Goal: Transaction & Acquisition: Purchase product/service

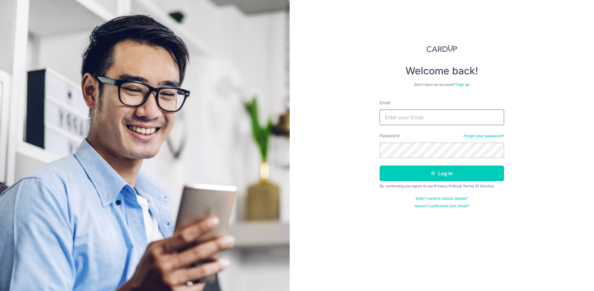
type input "wbphang@gmail.com"
click at [438, 177] on button "Log in" at bounding box center [442, 174] width 125 height 16
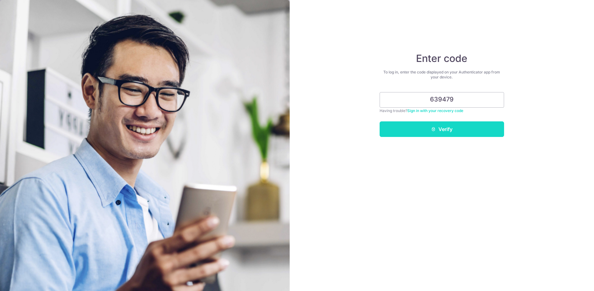
type input "639479"
click at [426, 126] on button "Verify" at bounding box center [442, 129] width 125 height 16
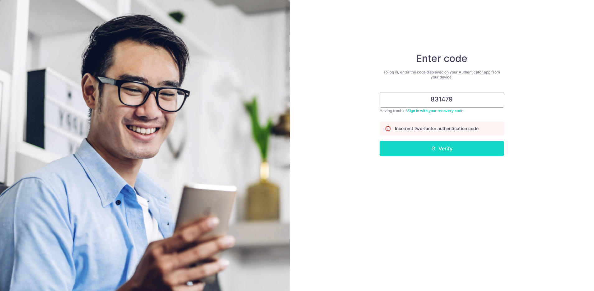
type input "831479"
click at [452, 142] on button "Verify" at bounding box center [442, 149] width 125 height 16
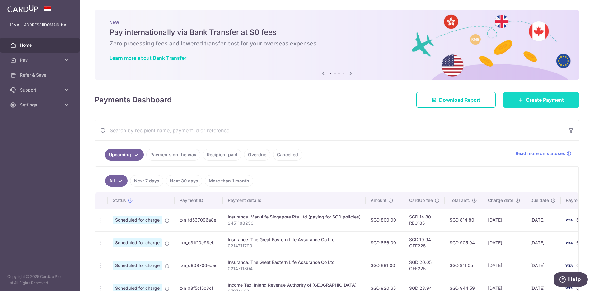
click at [526, 101] on span "Create Payment" at bounding box center [545, 99] width 38 height 7
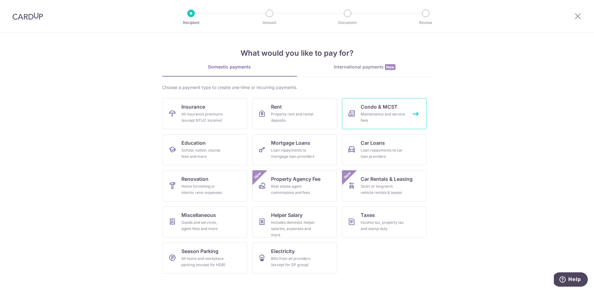
click at [377, 116] on div "Maintenance and service fees" at bounding box center [383, 117] width 45 height 12
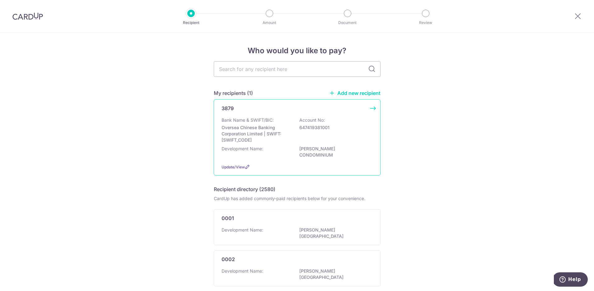
click at [258, 132] on p "Oversea Chinese Banking Corporation Limited | SWIFT: [SWIFT_CODE]" at bounding box center [257, 134] width 70 height 19
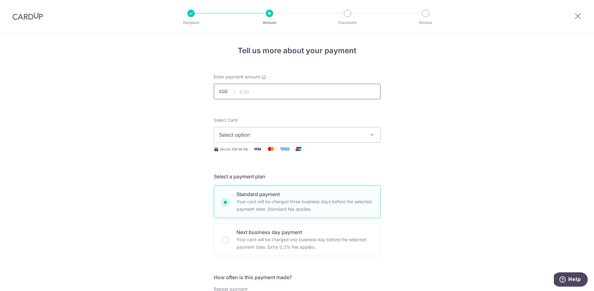
click at [259, 92] on input "text" at bounding box center [297, 92] width 167 height 16
type input "1,052.94"
click at [250, 133] on span "Select option" at bounding box center [291, 134] width 145 height 7
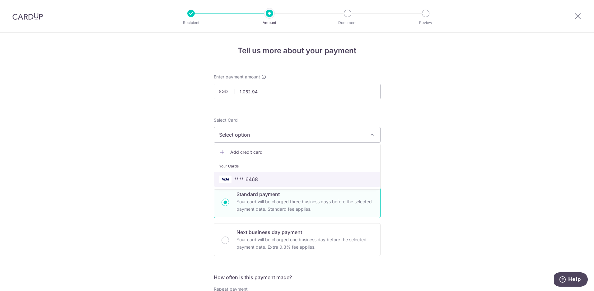
click at [272, 178] on span "**** 6468" at bounding box center [297, 179] width 156 height 7
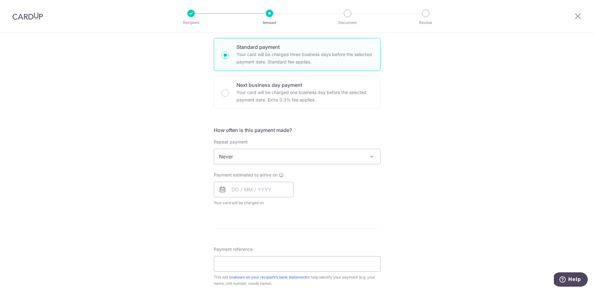
scroll to position [147, 0]
click at [269, 161] on span "Never" at bounding box center [297, 156] width 166 height 15
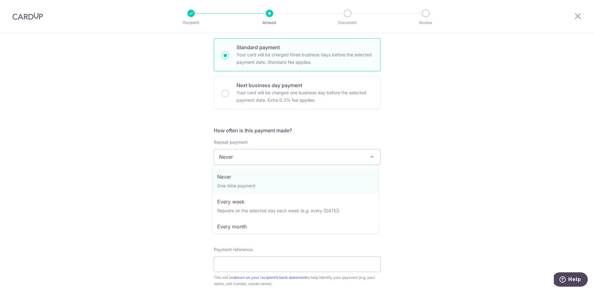
click at [174, 161] on div "Tell us more about your payment Enter payment amount SGD 1,052.94 1052.94 Selec…" at bounding box center [297, 167] width 594 height 563
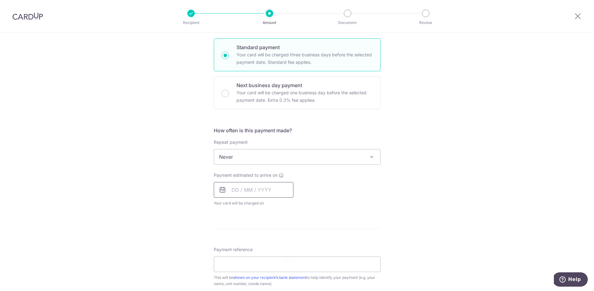
click at [250, 193] on input "text" at bounding box center [254, 190] width 80 height 16
click at [385, 209] on div "Tell us more about your payment Enter payment amount SGD 1,052.94 1052.94 Selec…" at bounding box center [297, 167] width 594 height 563
click at [261, 189] on input "text" at bounding box center [254, 190] width 80 height 16
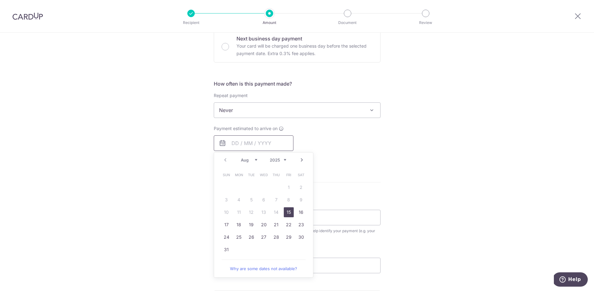
scroll to position [195, 0]
click at [236, 226] on link "18" at bounding box center [239, 224] width 10 height 10
type input "18/08/2025"
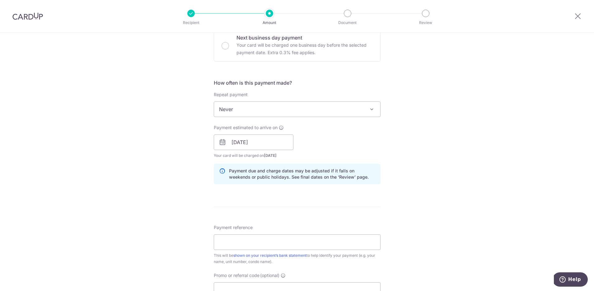
click at [434, 176] on div "Tell us more about your payment Enter payment amount SGD 1,052.94 1052.94 Selec…" at bounding box center [297, 132] width 594 height 589
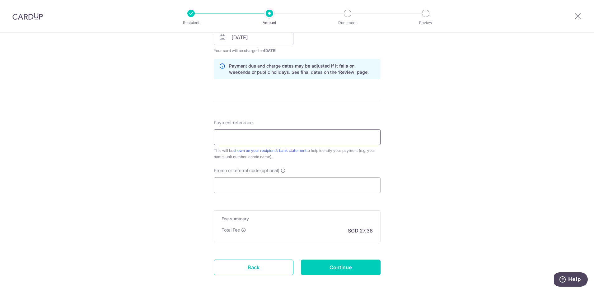
click at [240, 139] on input "Payment reference" at bounding box center [297, 137] width 167 height 16
type input "327-01-36"
click at [185, 156] on div "Tell us more about your payment Enter payment amount SGD 1,052.94 1052.94 Selec…" at bounding box center [297, 27] width 594 height 589
click at [315, 117] on form "Enter payment amount SGD 1,052.94 1052.94 Select Card **** 6468 Add credit card…" at bounding box center [297, 33] width 167 height 518
click at [306, 115] on form "Enter payment amount SGD 1,052.94 1052.94 Select Card **** 6468 Add credit card…" at bounding box center [297, 33] width 167 height 518
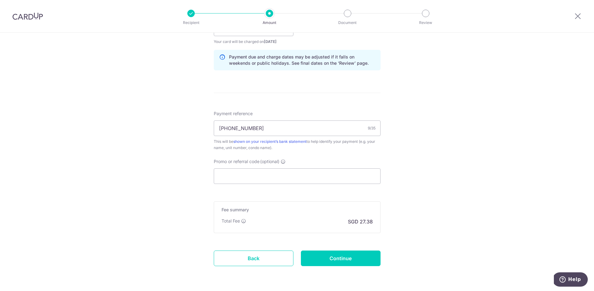
scroll to position [309, 0]
click at [304, 110] on div "Payment reference 327-01-36 9/35 This will be shown on your recipient’s bank st…" at bounding box center [297, 130] width 167 height 40
click at [300, 175] on input "Promo or referral code (optional)" at bounding box center [297, 176] width 167 height 16
click at [507, 167] on div "Tell us more about your payment Enter payment amount SGD 1,052.94 1052.94 Selec…" at bounding box center [297, 18] width 594 height 589
click at [311, 180] on input "Promo or referral code (optional)" at bounding box center [297, 176] width 167 height 16
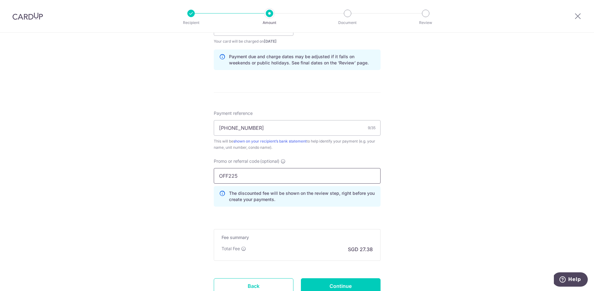
type input "OFF225"
click at [452, 172] on div "Tell us more about your payment Enter payment amount SGD 1,052.94 1052.94 Selec…" at bounding box center [297, 32] width 594 height 617
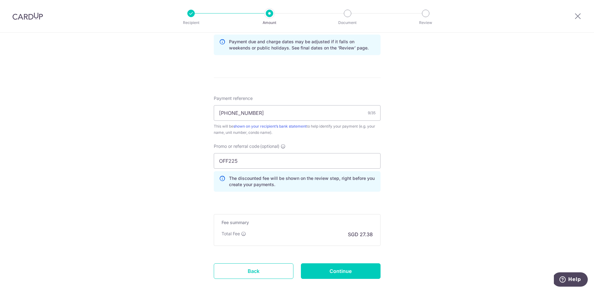
scroll to position [358, 0]
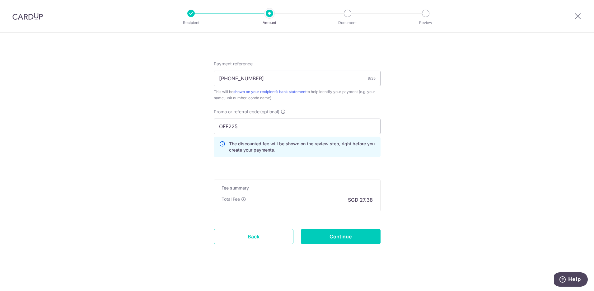
click at [324, 232] on input "Continue" at bounding box center [341, 237] width 80 height 16
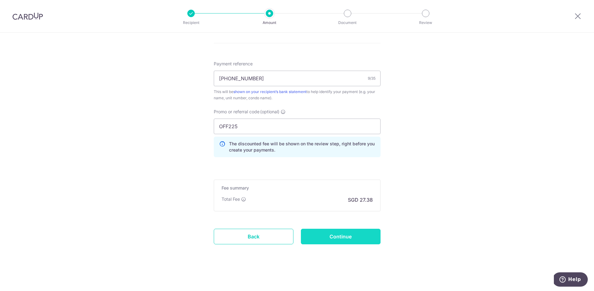
type input "Create Schedule"
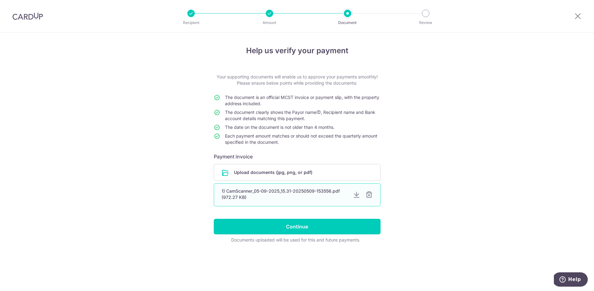
click at [368, 195] on div at bounding box center [368, 194] width 7 height 7
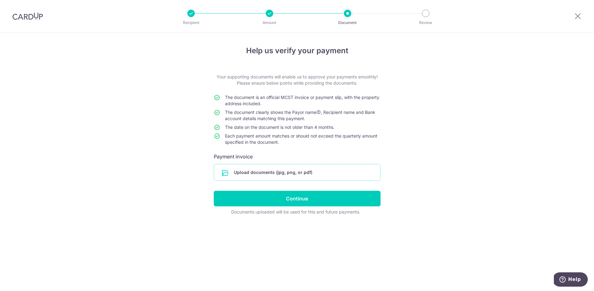
click at [301, 173] on input "file" at bounding box center [297, 172] width 166 height 16
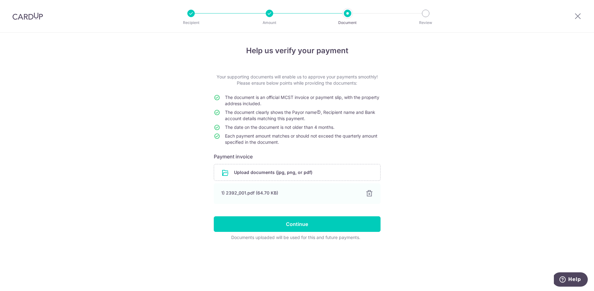
click at [314, 112] on span "The document clearly shows the Payor name , Recipient name and Bank account det…" at bounding box center [300, 116] width 150 height 12
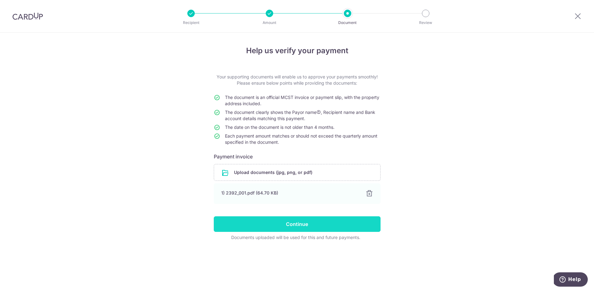
click at [306, 226] on input "Continue" at bounding box center [297, 224] width 167 height 16
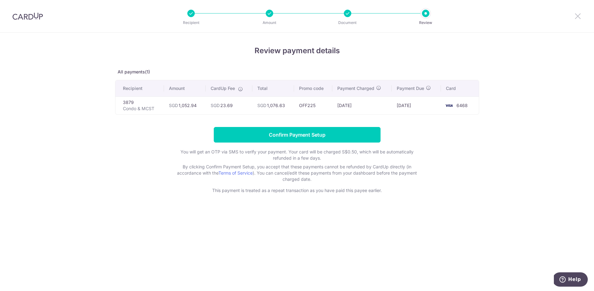
click at [576, 16] on icon at bounding box center [577, 16] width 7 height 8
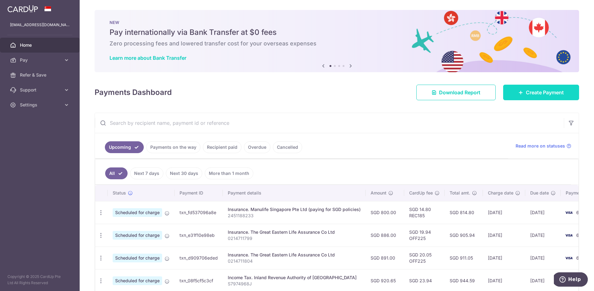
click at [526, 91] on span "Create Payment" at bounding box center [545, 92] width 38 height 7
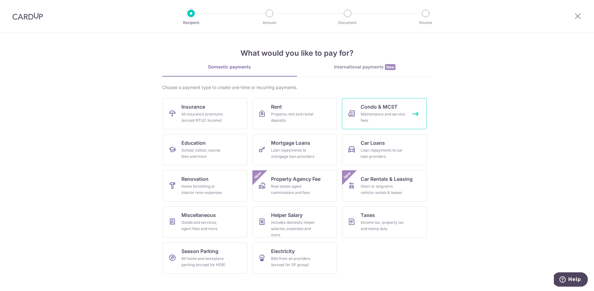
click at [394, 115] on div "Maintenance and service fees" at bounding box center [383, 117] width 45 height 12
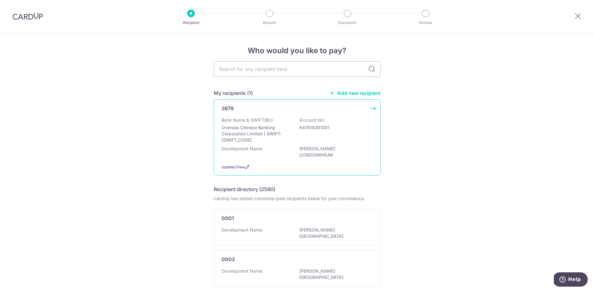
click at [276, 116] on div "3879 Bank Name & SWIFT/BIC: Oversea Chinese Banking Corporation Limited | SWIFT…" at bounding box center [297, 137] width 167 height 76
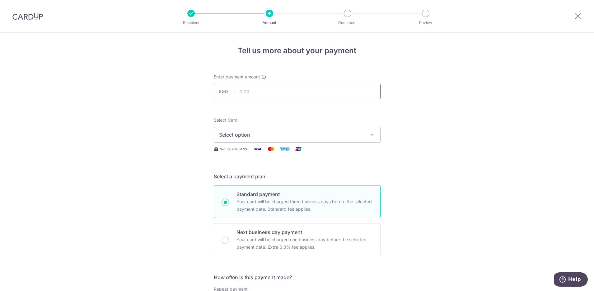
click at [265, 90] on input "text" at bounding box center [297, 92] width 167 height 16
type input "1,052.94"
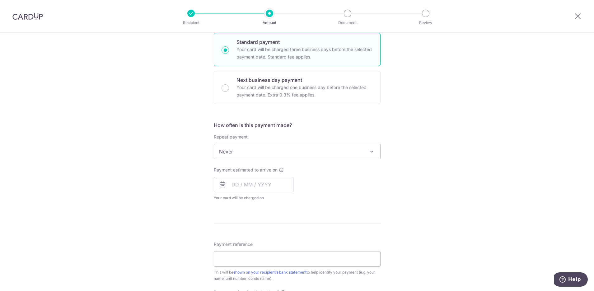
scroll to position [172, 0]
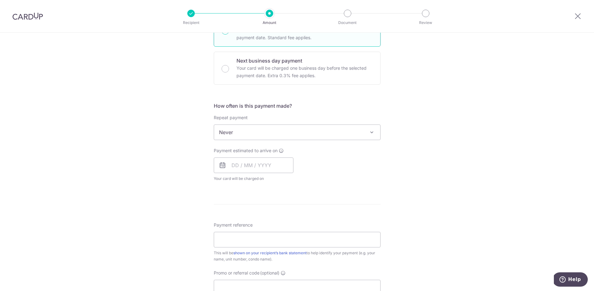
click at [260, 133] on span "Never" at bounding box center [297, 132] width 166 height 15
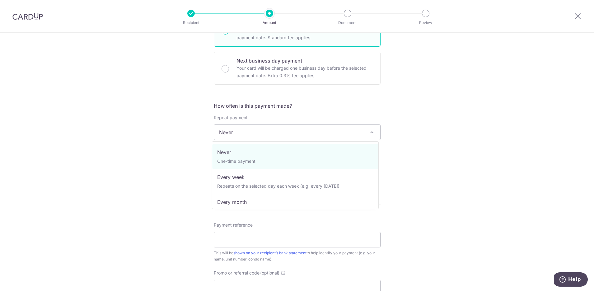
click at [152, 162] on div "Tell us more about your payment Enter payment amount SGD 1,052.94 1052.94 Selec…" at bounding box center [297, 142] width 594 height 563
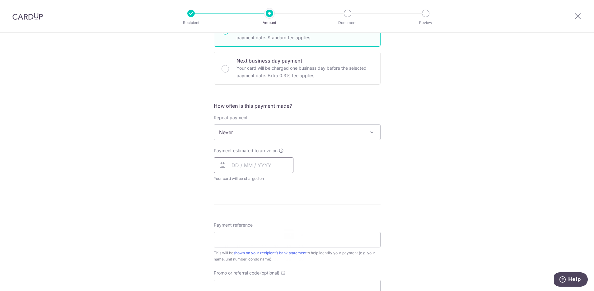
click at [246, 172] on input "text" at bounding box center [254, 165] width 80 height 16
click at [234, 247] on link "18" at bounding box center [239, 247] width 10 height 10
type input "[DATE]"
click at [175, 211] on div "Tell us more about your payment Enter payment amount SGD 1,052.94 1052.94 Selec…" at bounding box center [297, 142] width 594 height 563
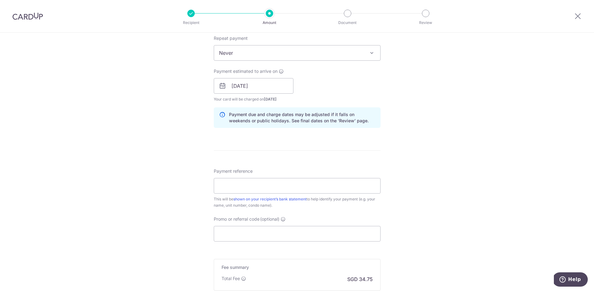
scroll to position [272, 0]
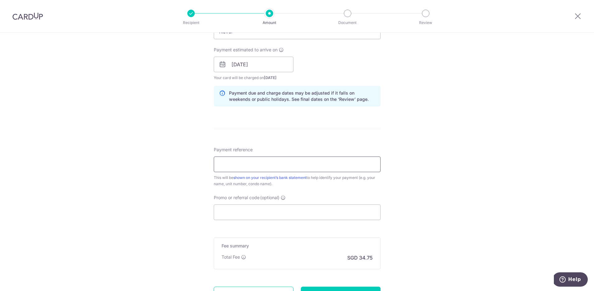
click at [239, 162] on input "Payment reference" at bounding box center [297, 165] width 167 height 16
type input "[PHONE_NUMBER]"
click at [167, 196] on div "Tell us more about your payment Enter payment amount SGD 1,052.94 1052.94 Selec…" at bounding box center [297, 54] width 594 height 589
click at [239, 211] on input "Promo or referral code (optional)" at bounding box center [297, 212] width 167 height 16
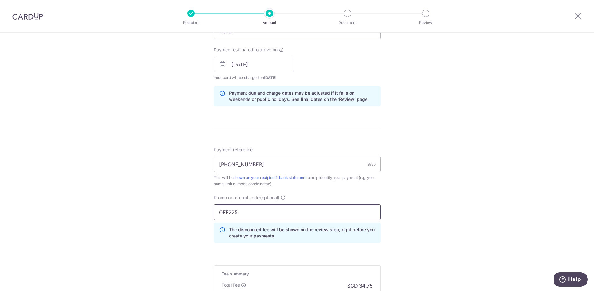
type input "OFF225"
click at [191, 211] on div "Tell us more about your payment Enter payment amount SGD 1,052.94 1052.94 Selec…" at bounding box center [297, 68] width 594 height 617
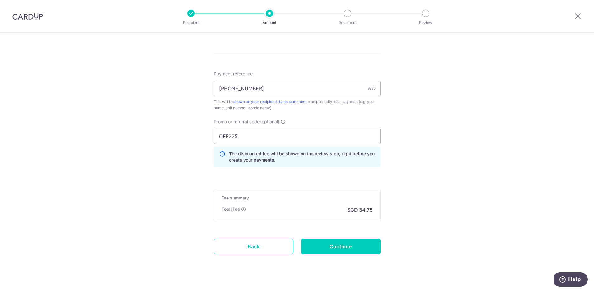
scroll to position [358, 0]
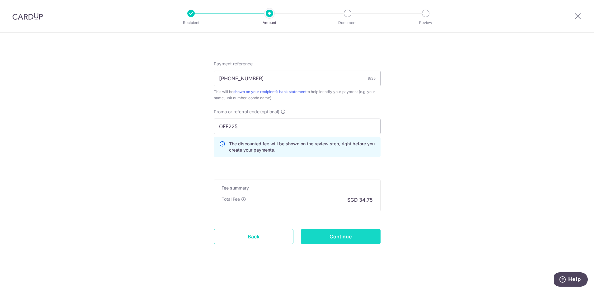
click at [327, 235] on input "Continue" at bounding box center [341, 237] width 80 height 16
type input "Create Schedule"
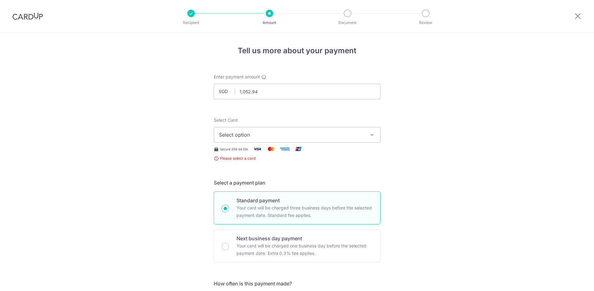
scroll to position [123, 0]
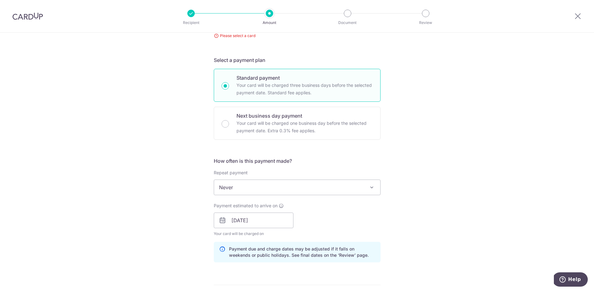
click at [109, 170] on div "Tell us more about your payment Enter payment amount SGD 1,052.94 1052.94 Selec…" at bounding box center [297, 221] width 594 height 623
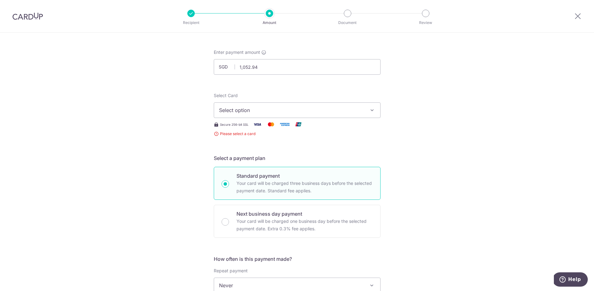
scroll to position [17, 0]
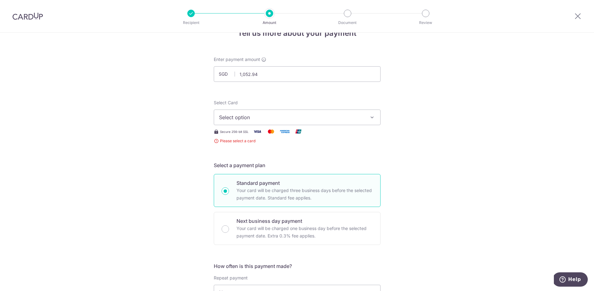
click at [261, 123] on button "Select option" at bounding box center [297, 118] width 167 height 16
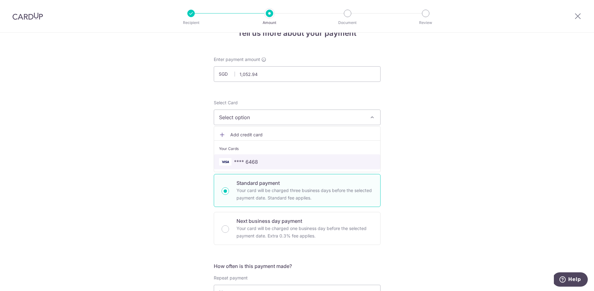
click at [267, 160] on span "**** 6468" at bounding box center [297, 161] width 156 height 7
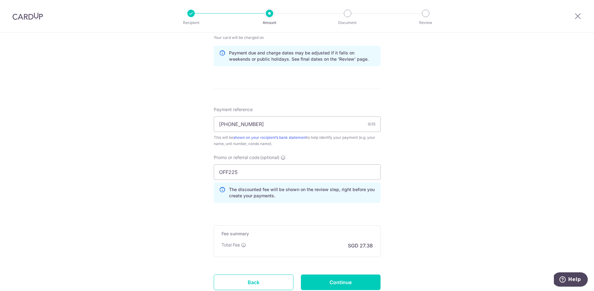
scroll to position [358, 0]
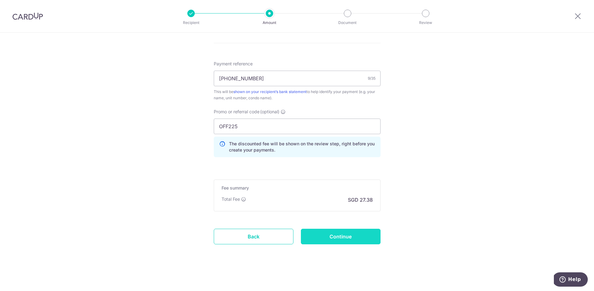
click at [352, 239] on input "Continue" at bounding box center [341, 237] width 80 height 16
type input "Create Schedule"
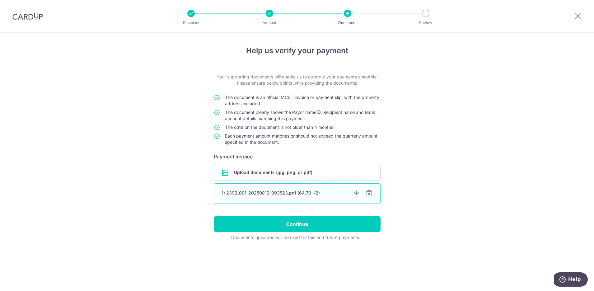
click at [368, 195] on div at bounding box center [368, 193] width 7 height 7
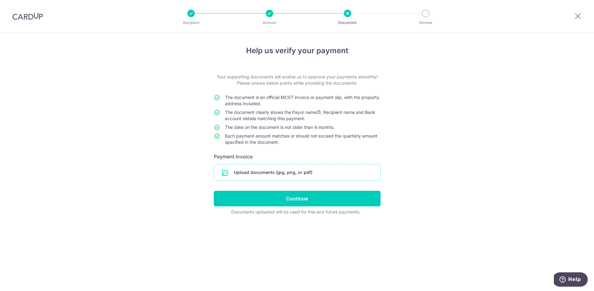
click at [286, 173] on input "file" at bounding box center [297, 172] width 166 height 16
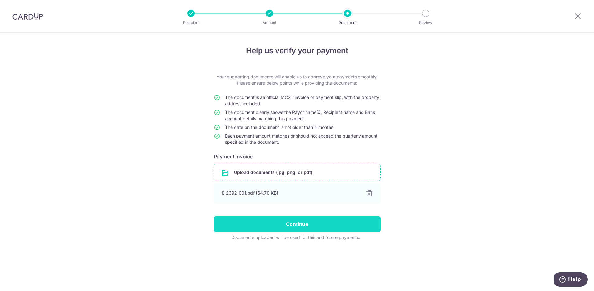
click at [339, 225] on input "Continue" at bounding box center [297, 224] width 167 height 16
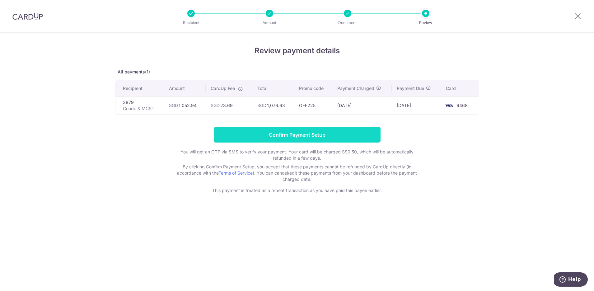
click at [332, 135] on input "Confirm Payment Setup" at bounding box center [297, 135] width 167 height 16
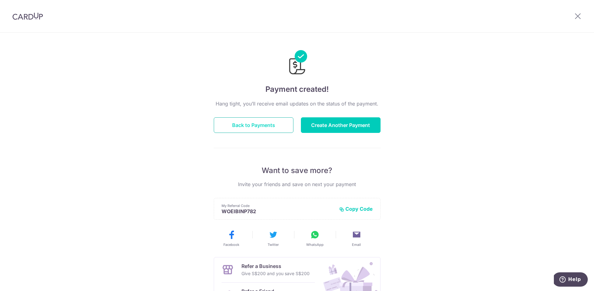
click at [251, 125] on button "Back to Payments" at bounding box center [254, 125] width 80 height 16
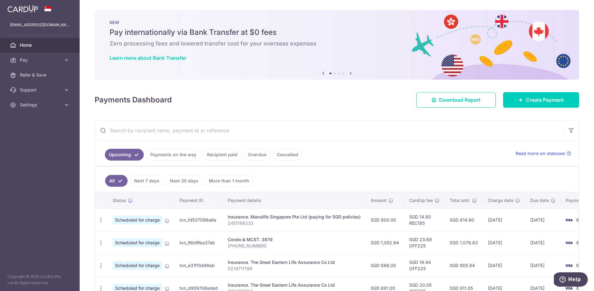
click at [42, 42] on span "Home" at bounding box center [40, 45] width 41 height 6
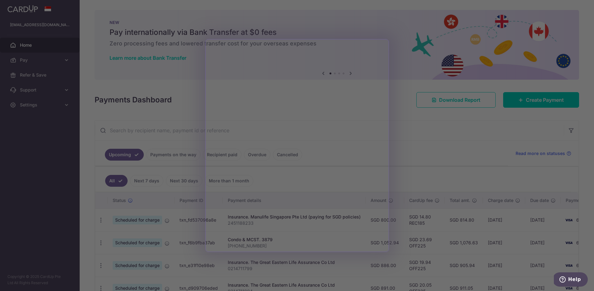
click at [408, 120] on div at bounding box center [300, 147] width 600 height 294
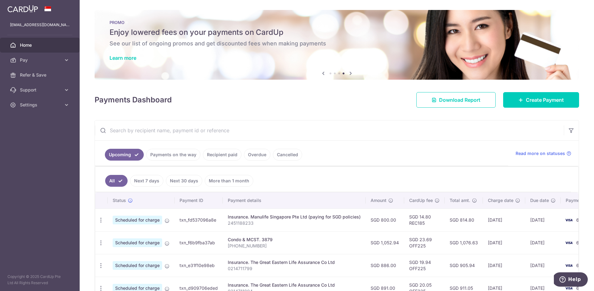
click at [340, 105] on div "Payments Dashboard Download Report Create Payment" at bounding box center [337, 99] width 485 height 18
click at [338, 107] on div "Payments Dashboard Download Report Create Payment" at bounding box center [337, 99] width 485 height 18
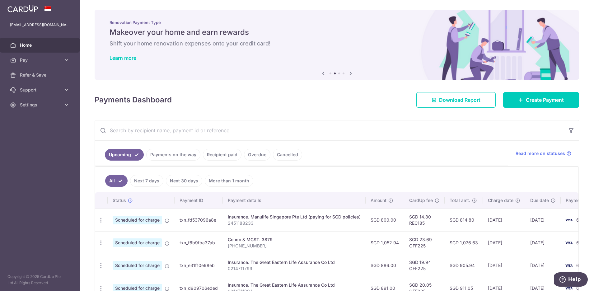
click at [378, 104] on div "Payments Dashboard Download Report Create Payment" at bounding box center [337, 99] width 485 height 18
click at [357, 104] on div "Payments Dashboard Download Report Create Payment" at bounding box center [337, 99] width 485 height 18
click at [334, 102] on div "Payments Dashboard Download Report Create Payment" at bounding box center [337, 99] width 485 height 18
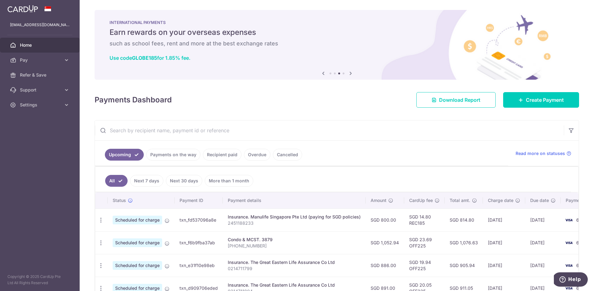
click at [340, 119] on div "× Pause Schedule Pause all future payments in this series Pause just this one p…" at bounding box center [337, 145] width 515 height 291
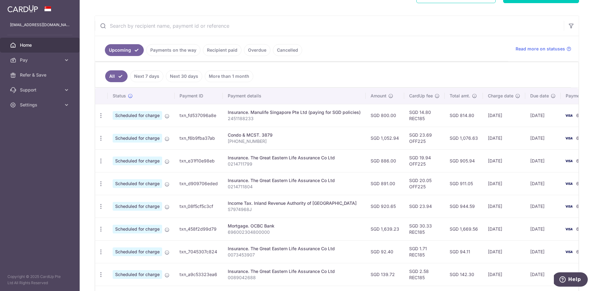
scroll to position [110, 0]
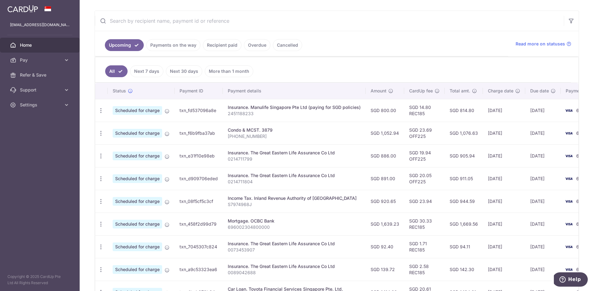
click at [332, 75] on ul "All Next 7 days Next 30 days More than 1 month" at bounding box center [333, 69] width 476 height 25
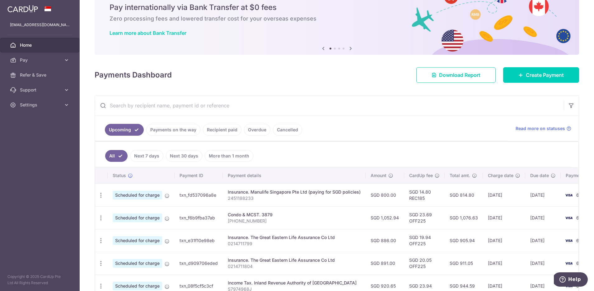
scroll to position [0, 0]
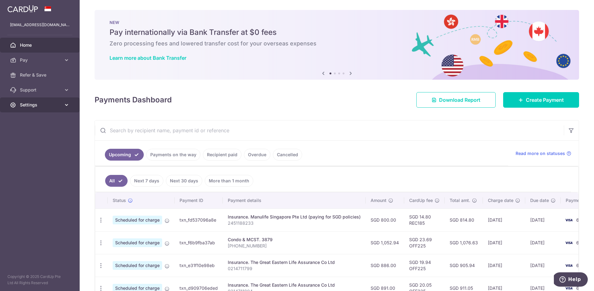
click at [32, 105] on span "Settings" at bounding box center [40, 105] width 41 height 6
click at [44, 135] on span "Logout" at bounding box center [40, 135] width 41 height 6
